Goal: Use online tool/utility: Use online tool/utility

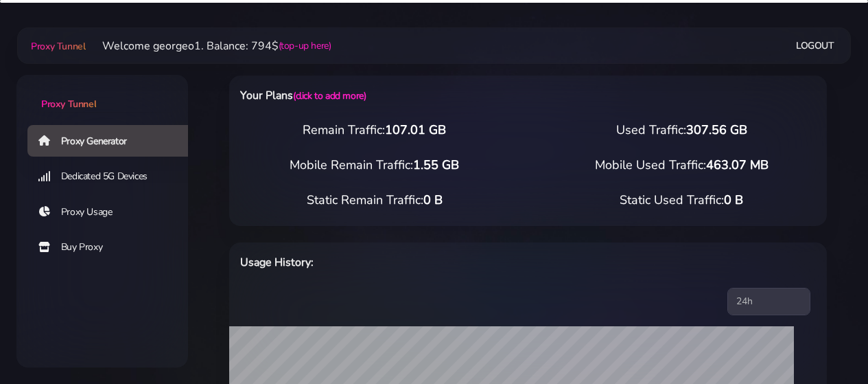
select select "US"
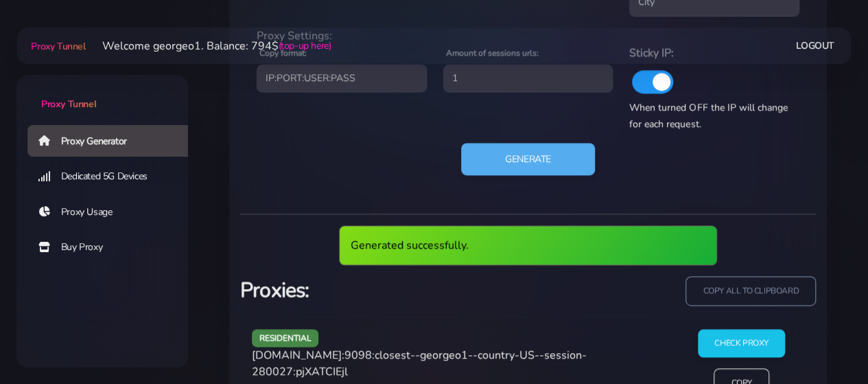
click at [332, 353] on span "[DOMAIN_NAME]:9098:closest--georgeo1--country-US--session-280027:pjXATCIEjl" at bounding box center [419, 363] width 335 height 32
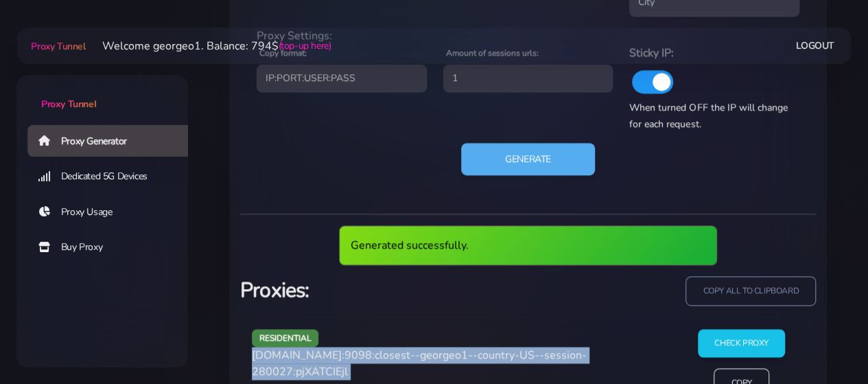
click at [332, 353] on span "[DOMAIN_NAME]:9098:closest--georgeo1--country-US--session-280027:pjXATCIEjl" at bounding box center [419, 363] width 335 height 32
copy div "[DOMAIN_NAME]:9098:closest--georgeo1--country-US--session-280027:pjXATCIEjl"
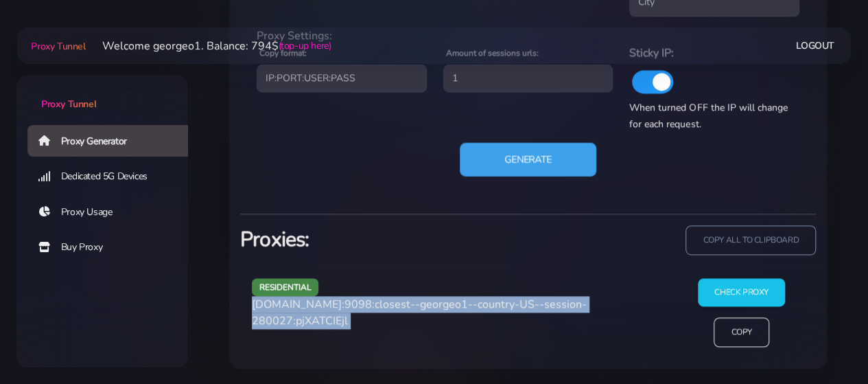
click at [497, 154] on button "Generate" at bounding box center [528, 159] width 137 height 34
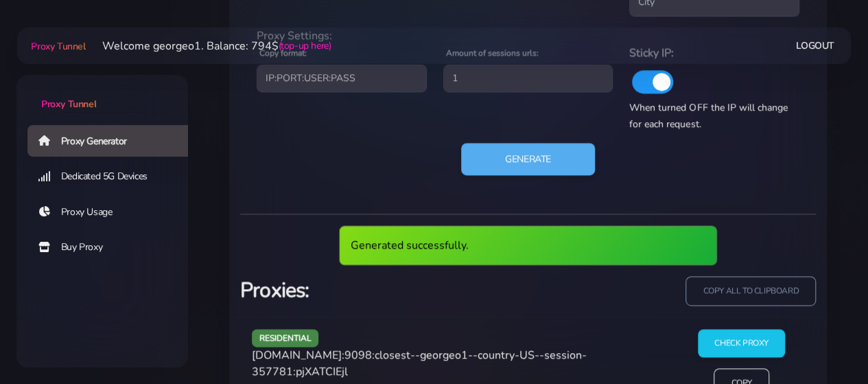
click at [342, 355] on span "[DOMAIN_NAME]:9098:closest--georgeo1--country-US--session-357781:pjXATCIEjl" at bounding box center [419, 363] width 335 height 32
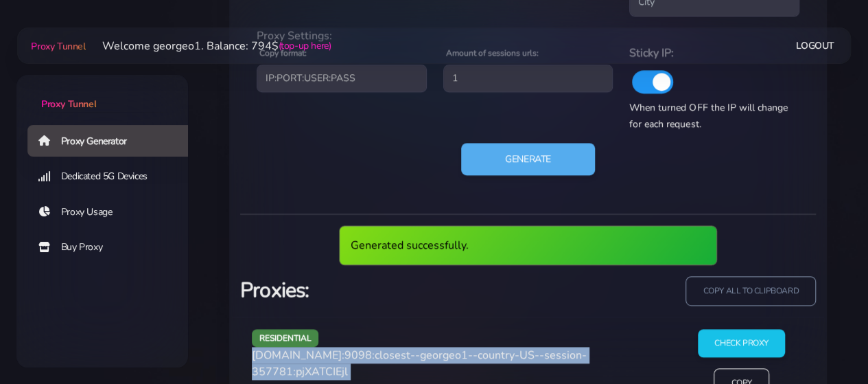
click at [342, 355] on span "[DOMAIN_NAME]:9098:closest--georgeo1--country-US--session-357781:pjXATCIEjl" at bounding box center [419, 363] width 335 height 32
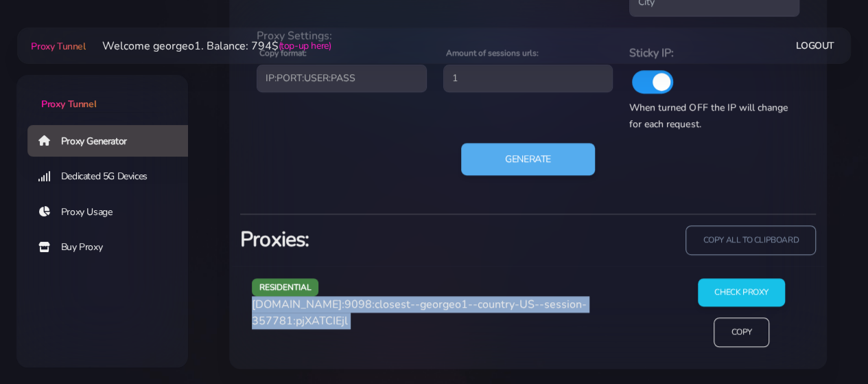
copy div "[DOMAIN_NAME]:9098:closest--georgeo1--country-US--session-357781:pjXATCIEjl"
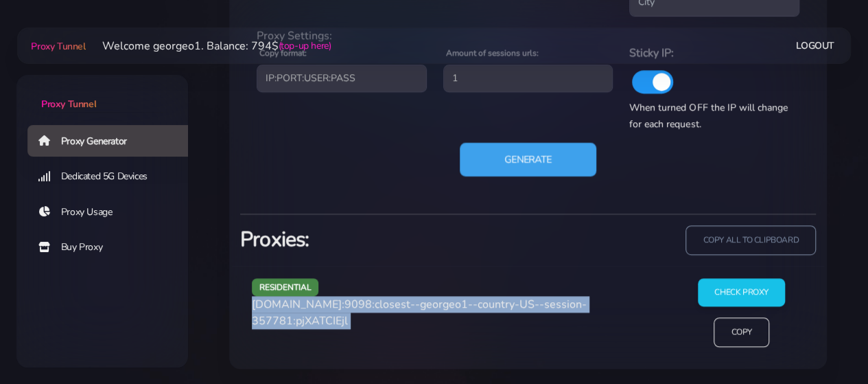
click at [488, 152] on button "Generate" at bounding box center [528, 159] width 137 height 34
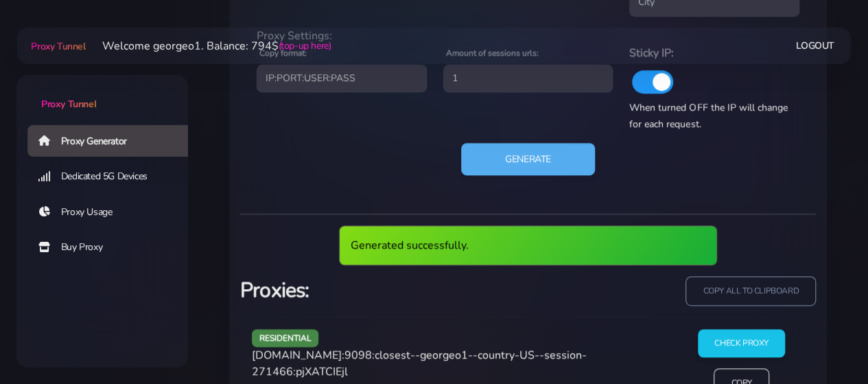
click at [336, 354] on span "[DOMAIN_NAME]:9098:closest--georgeo1--country-US--session-271466:pjXATCIEjl" at bounding box center [419, 363] width 335 height 32
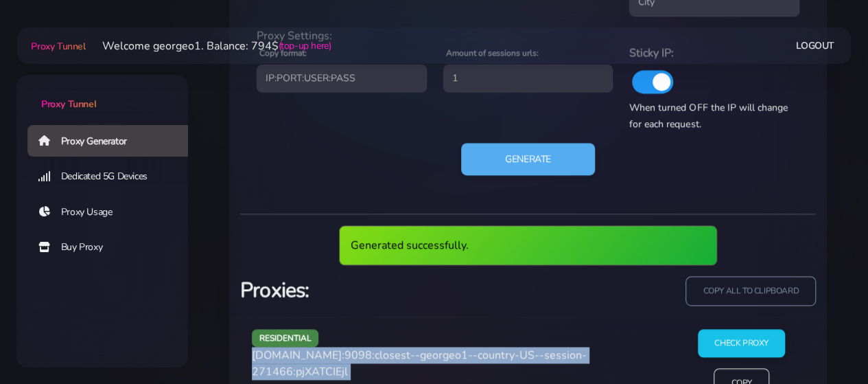
click at [336, 354] on span "[DOMAIN_NAME]:9098:closest--georgeo1--country-US--session-271466:pjXATCIEjl" at bounding box center [419, 363] width 335 height 32
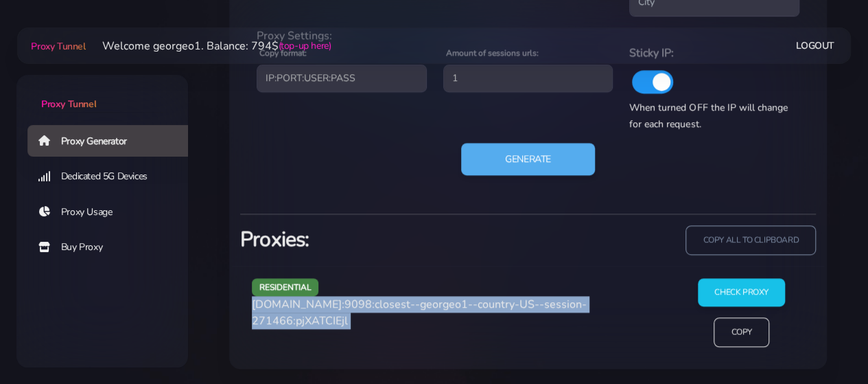
copy div "[DOMAIN_NAME]:9098:closest--georgeo1--country-US--session-271466:pjXATCIEjl"
